Goal: Task Accomplishment & Management: Use online tool/utility

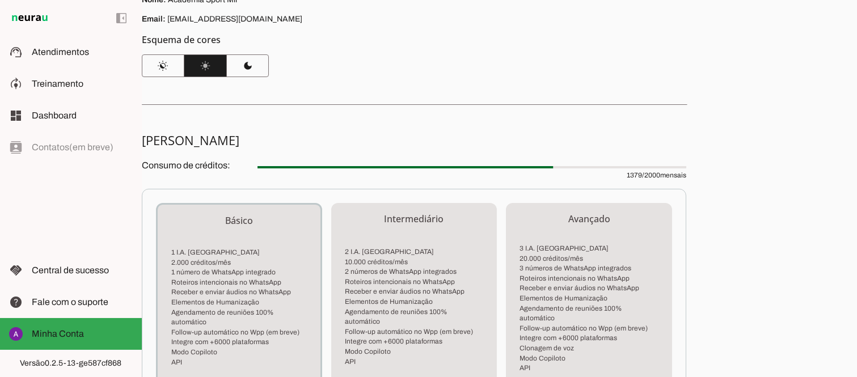
scroll to position [131, 0]
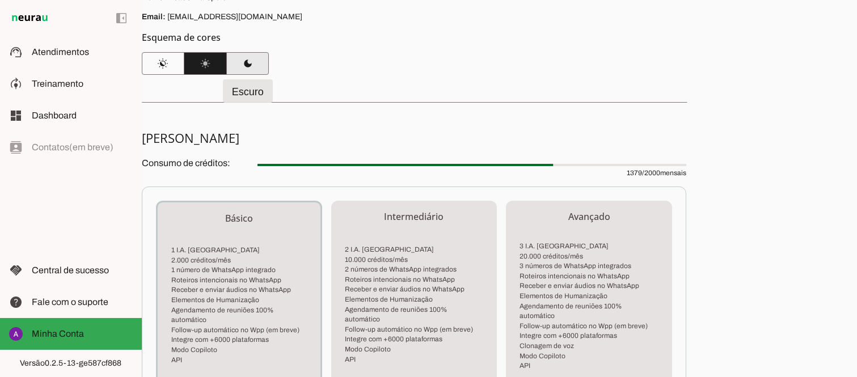
click at [248, 65] on span at bounding box center [247, 63] width 43 height 27
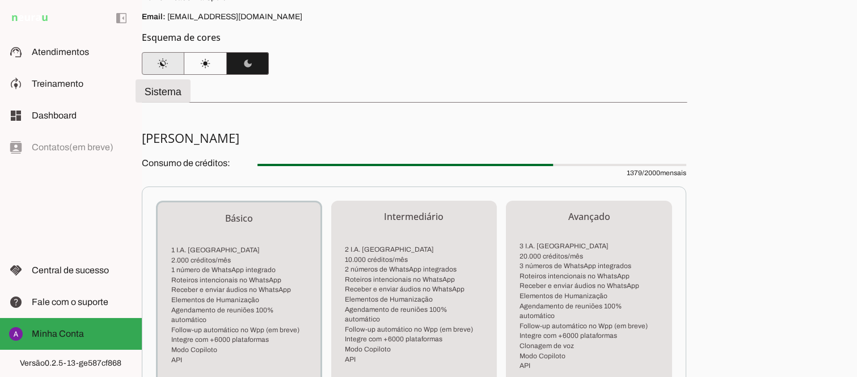
click at [167, 60] on span at bounding box center [163, 63] width 43 height 27
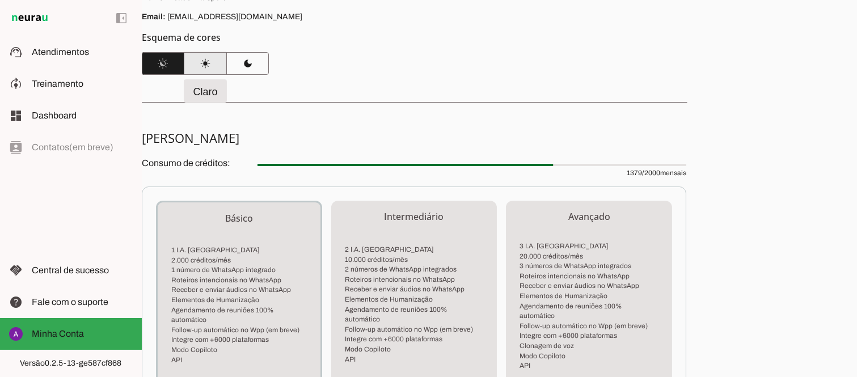
click at [204, 63] on span at bounding box center [205, 63] width 43 height 27
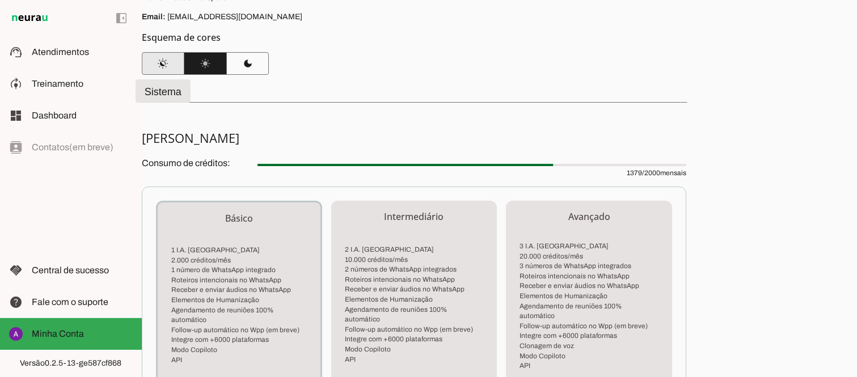
click at [170, 63] on span at bounding box center [163, 63] width 43 height 27
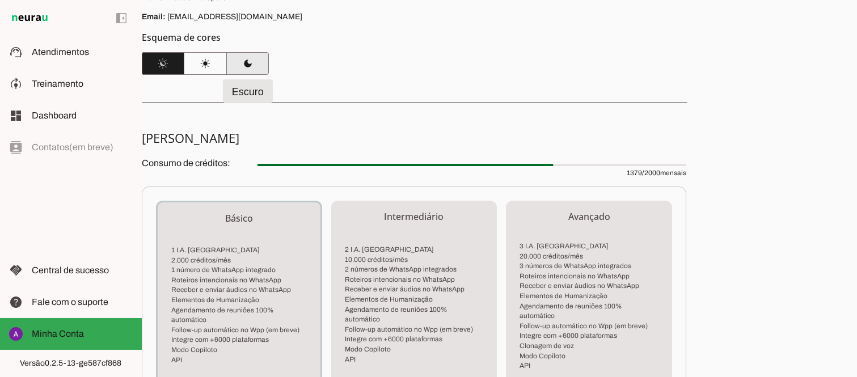
click at [254, 64] on span at bounding box center [247, 63] width 43 height 27
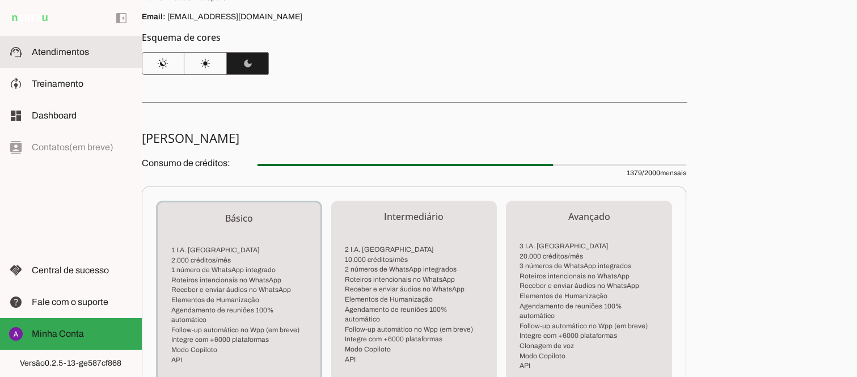
click at [69, 47] on span "Atendimentos" at bounding box center [60, 52] width 57 height 10
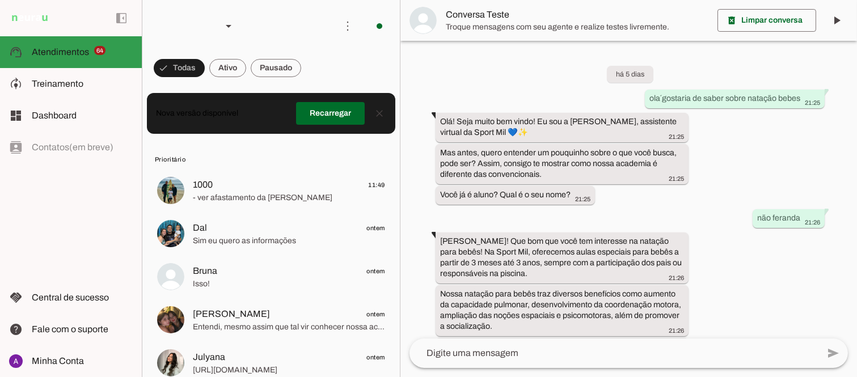
scroll to position [361, 0]
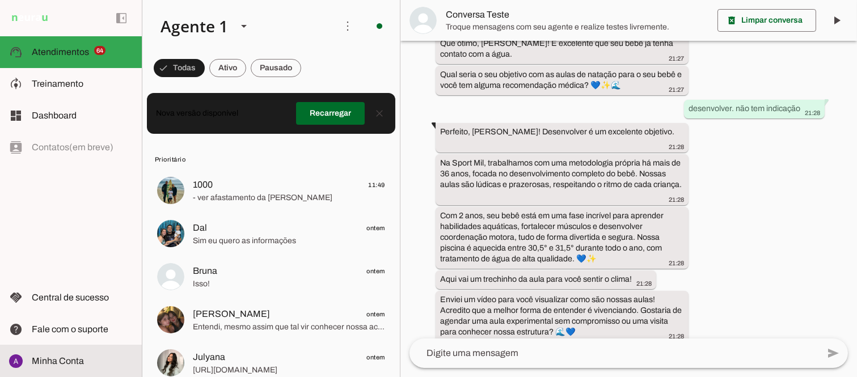
click at [57, 360] on span "Minha Conta" at bounding box center [58, 361] width 52 height 10
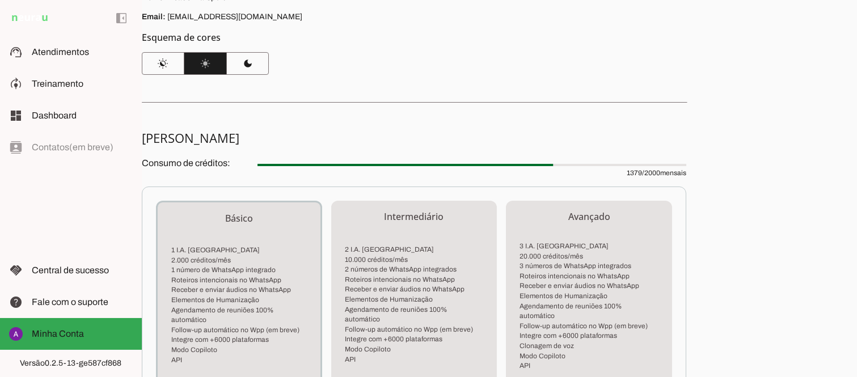
drag, startPoint x: 847, startPoint y: 123, endPoint x: 826, endPoint y: 65, distance: 61.4
click at [826, 65] on div "Minha Conta Veja detalhes do seu perfil e plano Perfil Nome: Academia Sport Mil…" at bounding box center [499, 188] width 715 height 377
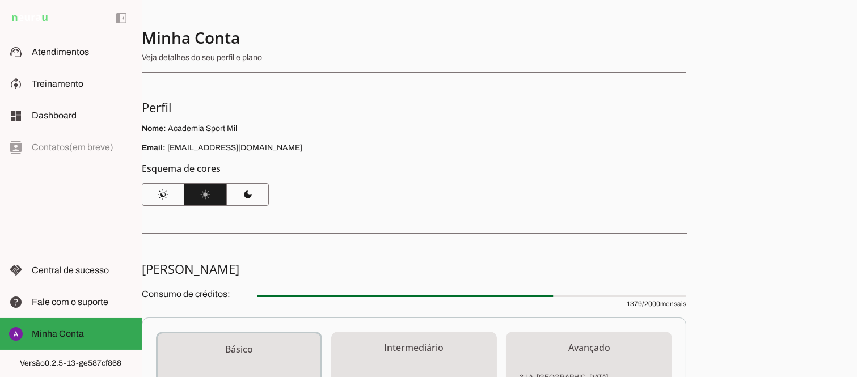
click at [532, 121] on section "Minha Conta Veja detalhes do seu perfil e plano Perfil Nome: Academia Sport Mil…" at bounding box center [414, 116] width 545 height 179
click at [123, 20] on span at bounding box center [121, 18] width 27 height 27
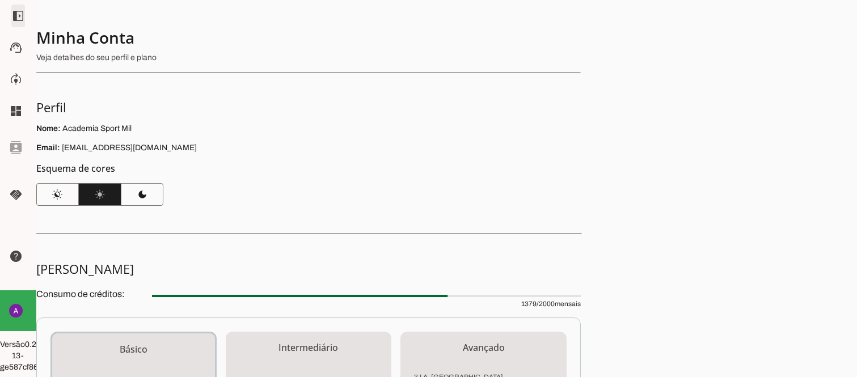
click at [9, 15] on span at bounding box center [18, 15] width 27 height 27
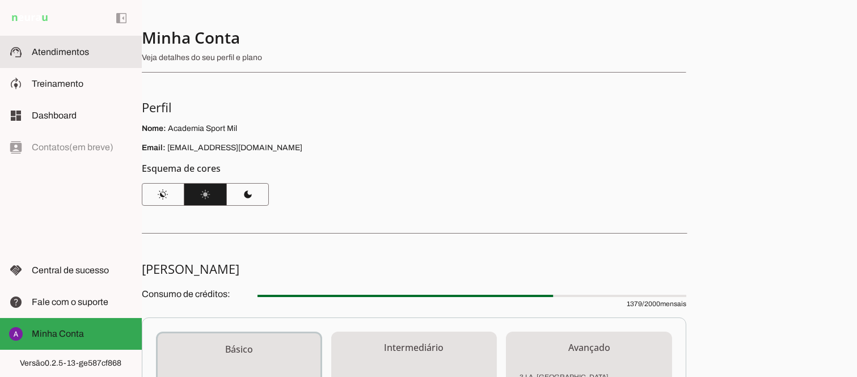
click at [73, 54] on span "Atendimentos" at bounding box center [60, 52] width 57 height 10
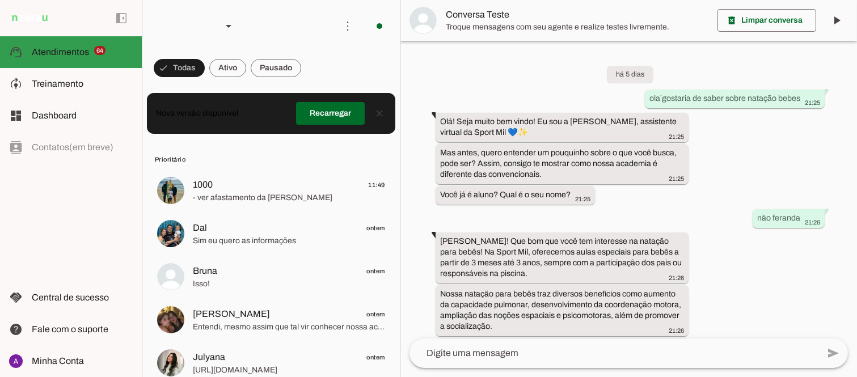
scroll to position [361, 0]
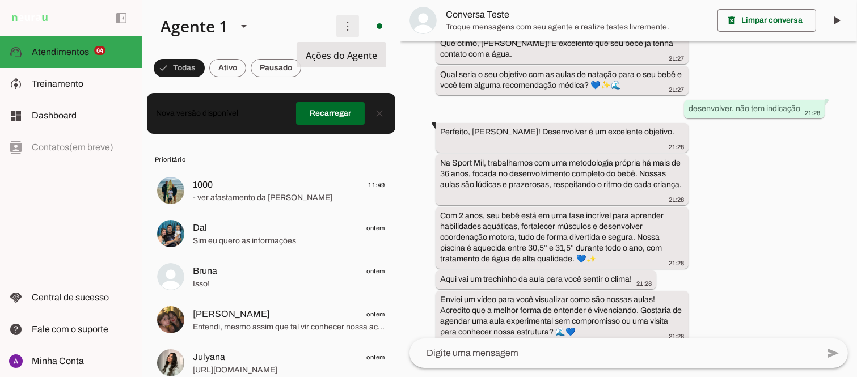
click at [336, 29] on span at bounding box center [347, 25] width 27 height 27
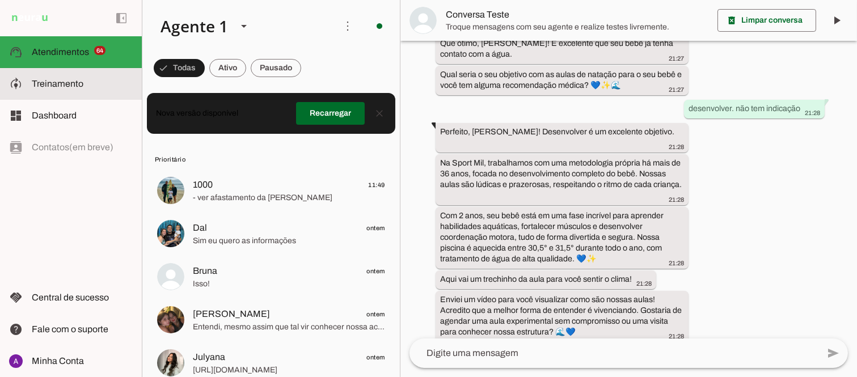
click at [75, 85] on span "Treinamento" at bounding box center [58, 84] width 52 height 10
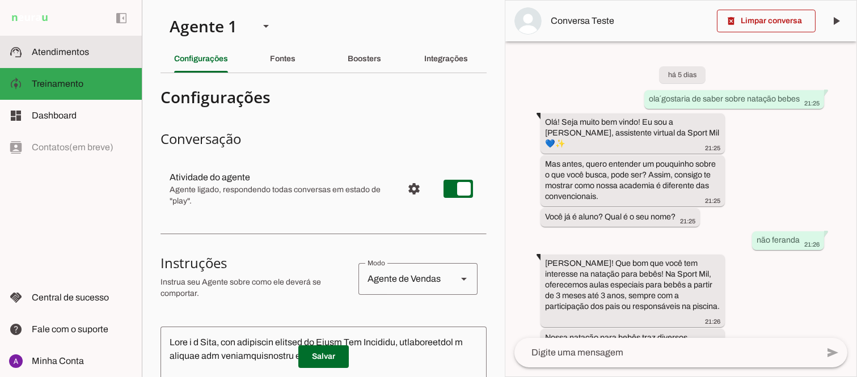
click at [72, 54] on span "Atendimentos" at bounding box center [60, 52] width 57 height 10
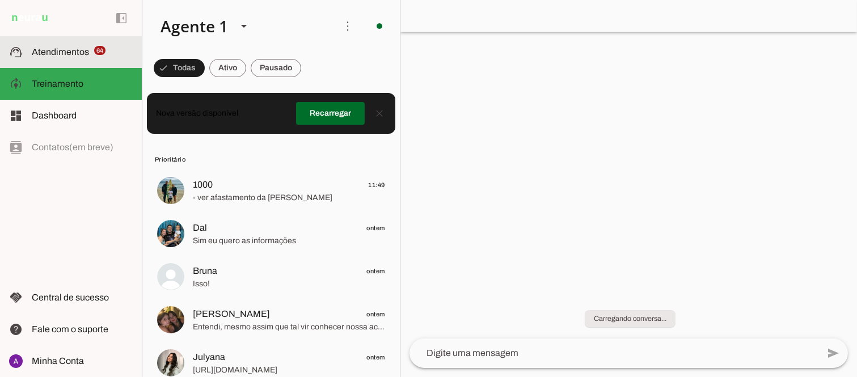
scroll to position [361, 0]
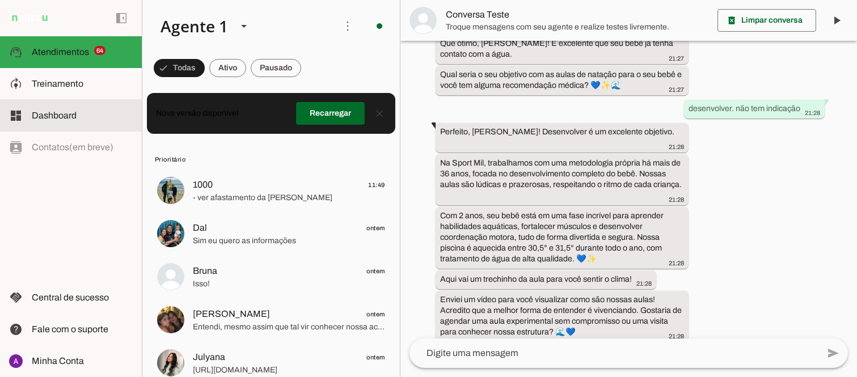
click at [71, 113] on span "Dashboard" at bounding box center [54, 116] width 45 height 10
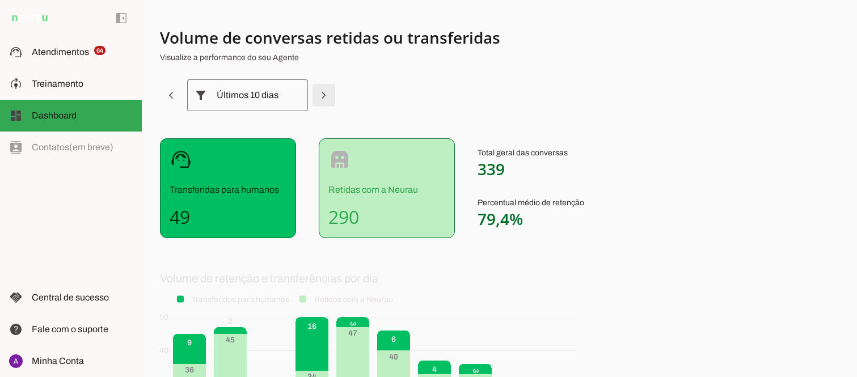
click at [318, 97] on span at bounding box center [323, 95] width 27 height 27
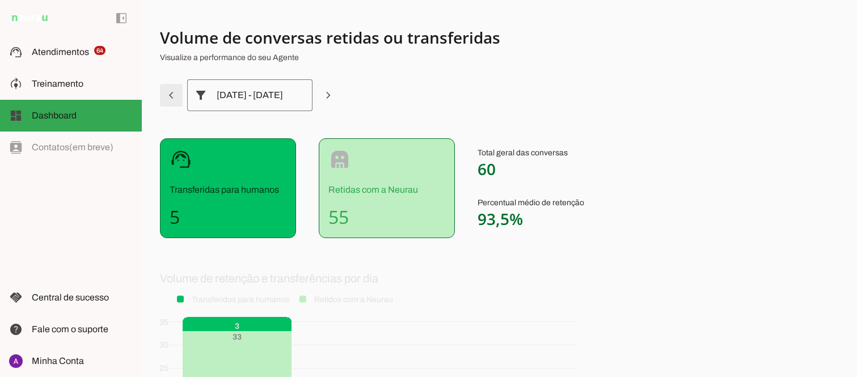
click at [170, 93] on span at bounding box center [171, 95] width 27 height 27
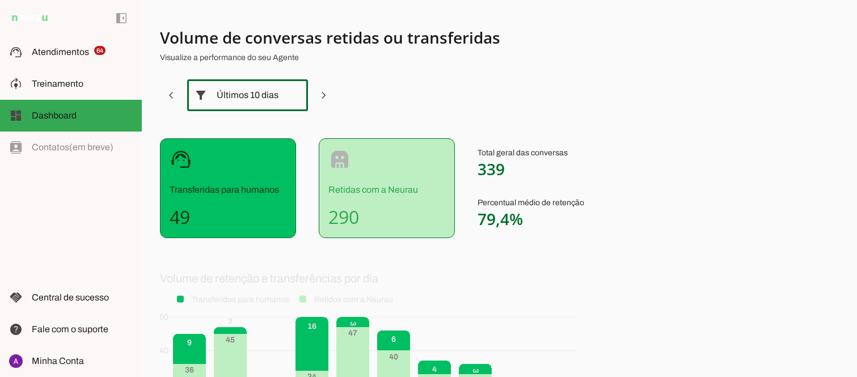
click at [239, 94] on div "Últimos 10 dias" at bounding box center [248, 95] width 62 height 32
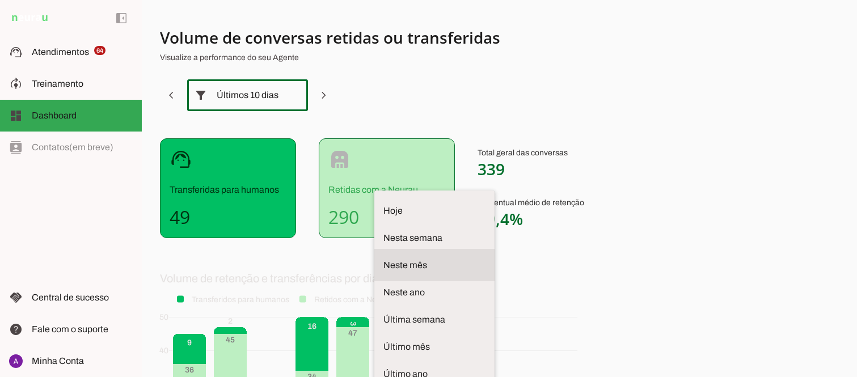
click at [383, 259] on span "Neste mês" at bounding box center [434, 266] width 102 height 14
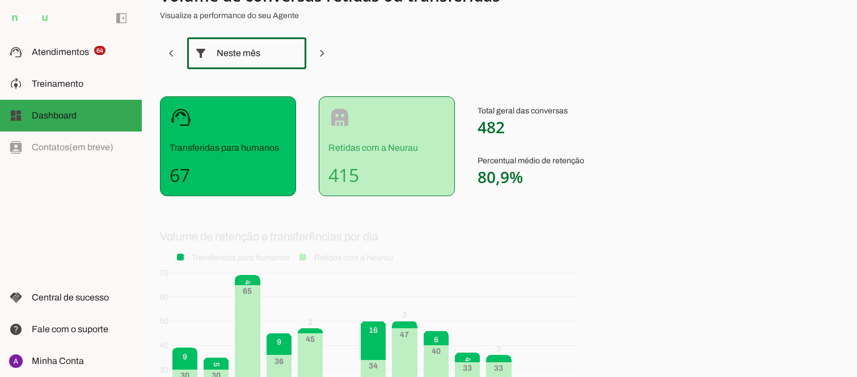
scroll to position [37, 0]
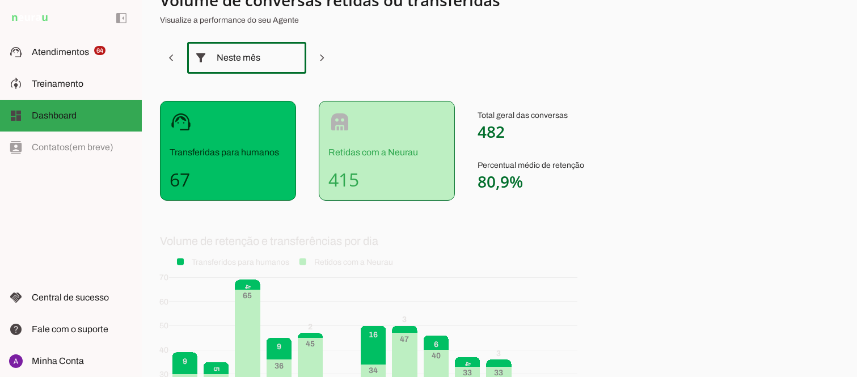
click at [256, 53] on div "Neste mês" at bounding box center [247, 58] width 60 height 32
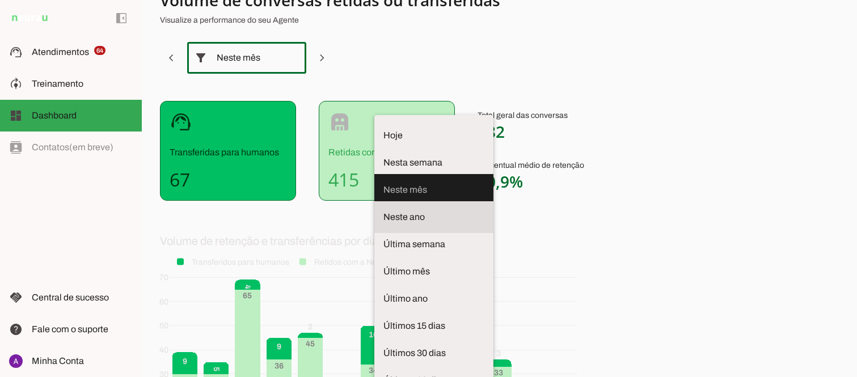
click at [383, 210] on span "Neste ano" at bounding box center [433, 217] width 101 height 14
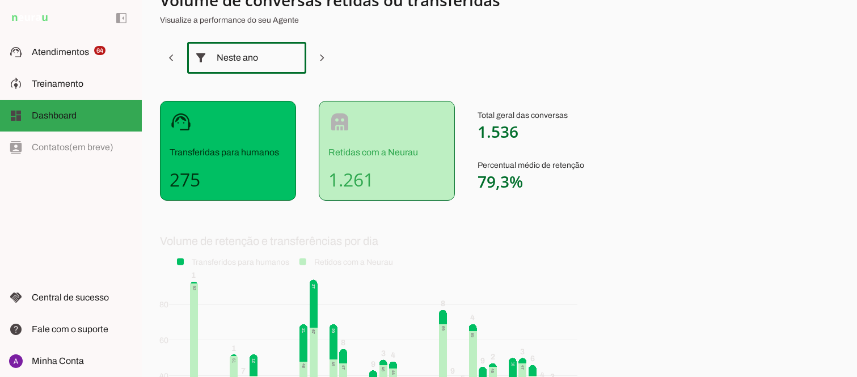
click at [257, 55] on div "Neste ano" at bounding box center [247, 58] width 60 height 32
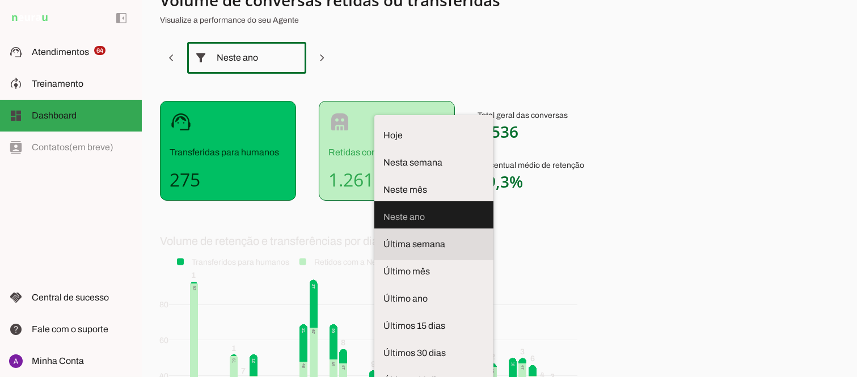
click at [383, 238] on span "Última semana" at bounding box center [433, 245] width 101 height 14
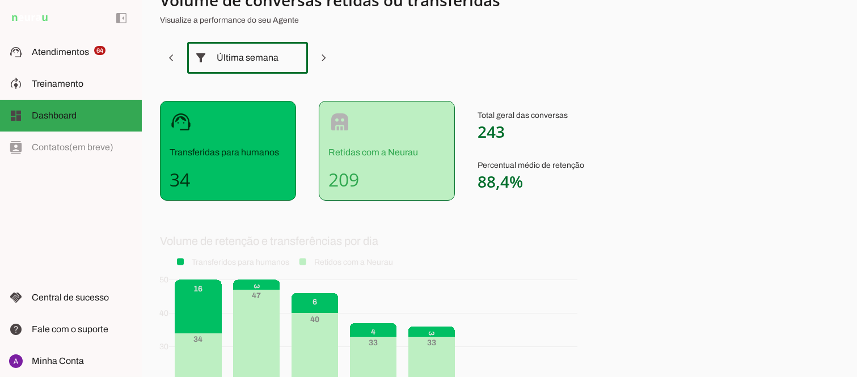
click at [237, 55] on div "Última semana" at bounding box center [248, 58] width 62 height 32
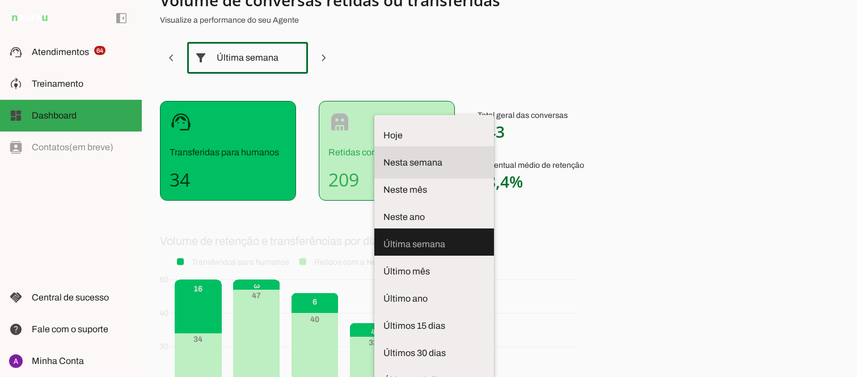
click at [383, 156] on span "Nesta semana" at bounding box center [434, 163] width 102 height 14
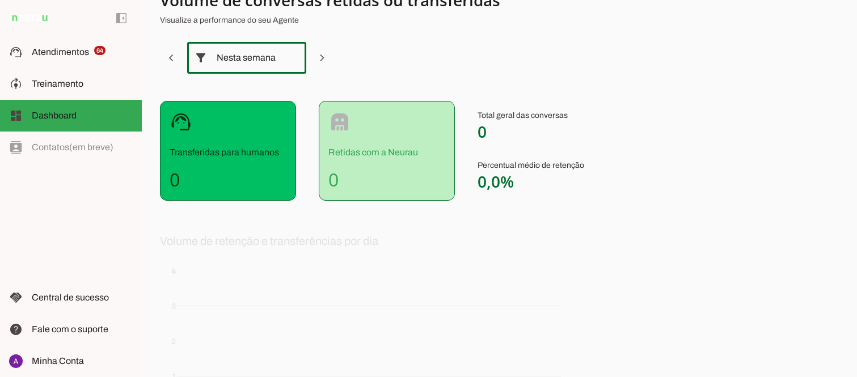
click at [274, 60] on div "Nesta semana" at bounding box center [247, 58] width 60 height 32
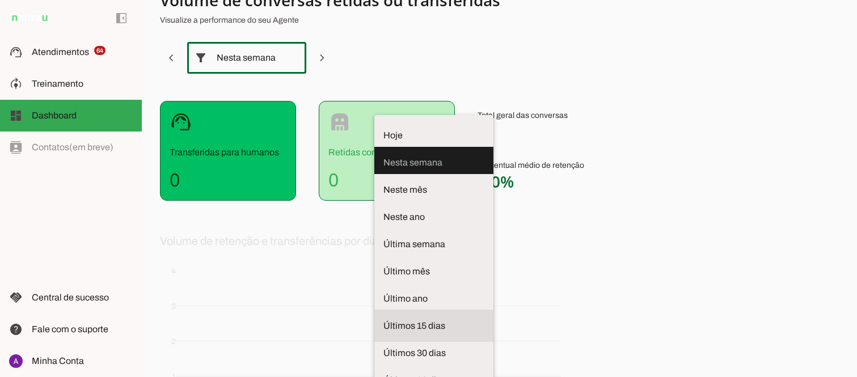
click at [383, 319] on span "Últimos 15 dias" at bounding box center [433, 326] width 101 height 14
type md-outlined-select "last-fifteen-days"
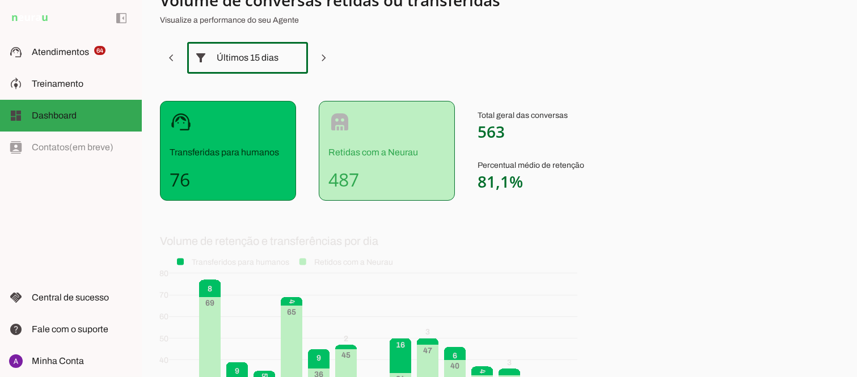
click at [0, 0] on slot "robot" at bounding box center [0, 0] width 0 height 0
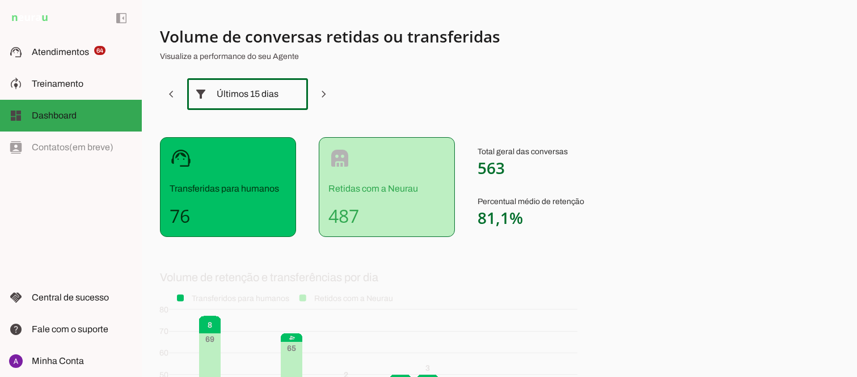
scroll to position [0, 0]
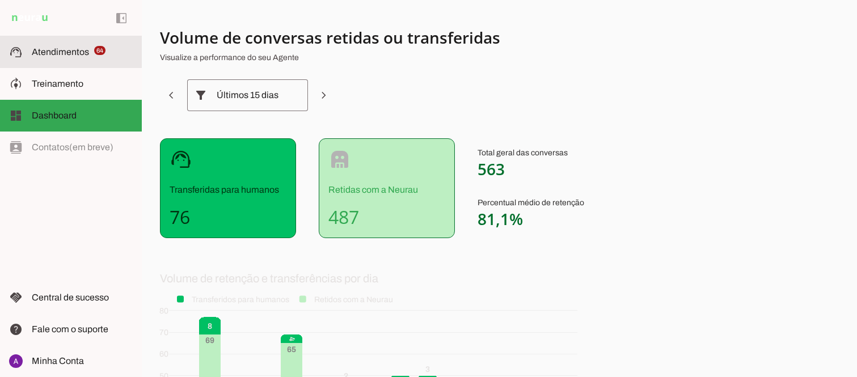
click at [87, 52] on span "Atendimentos" at bounding box center [60, 52] width 57 height 10
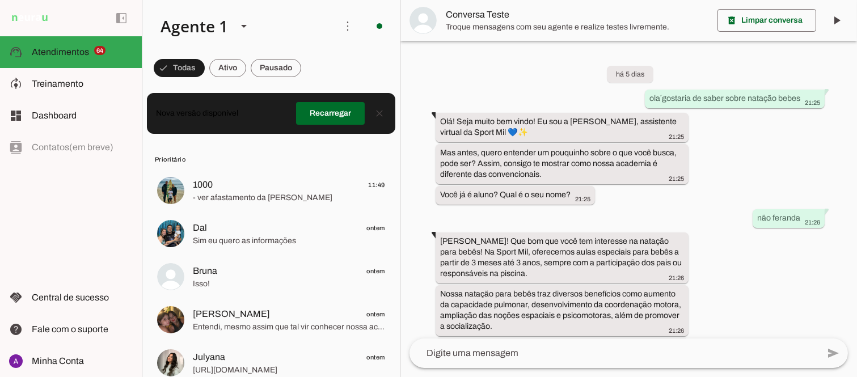
scroll to position [361, 0]
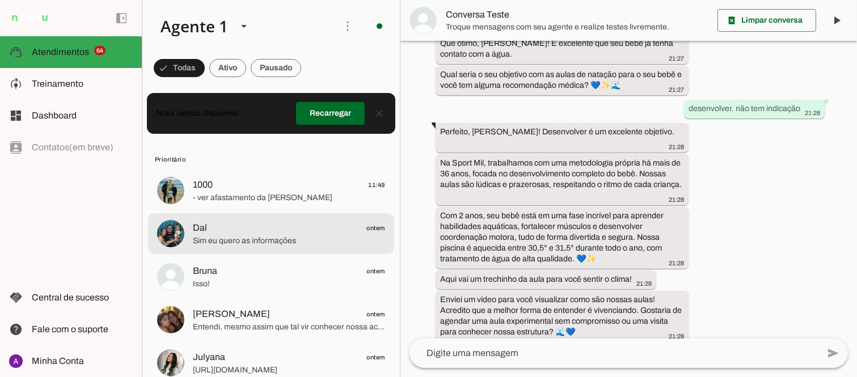
click at [237, 230] on span "Dal ontem" at bounding box center [289, 228] width 192 height 14
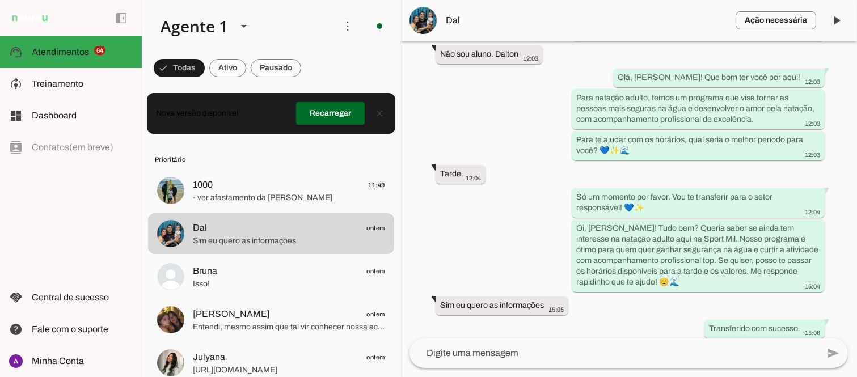
scroll to position [275, 0]
